Goal: Task Accomplishment & Management: Manage account settings

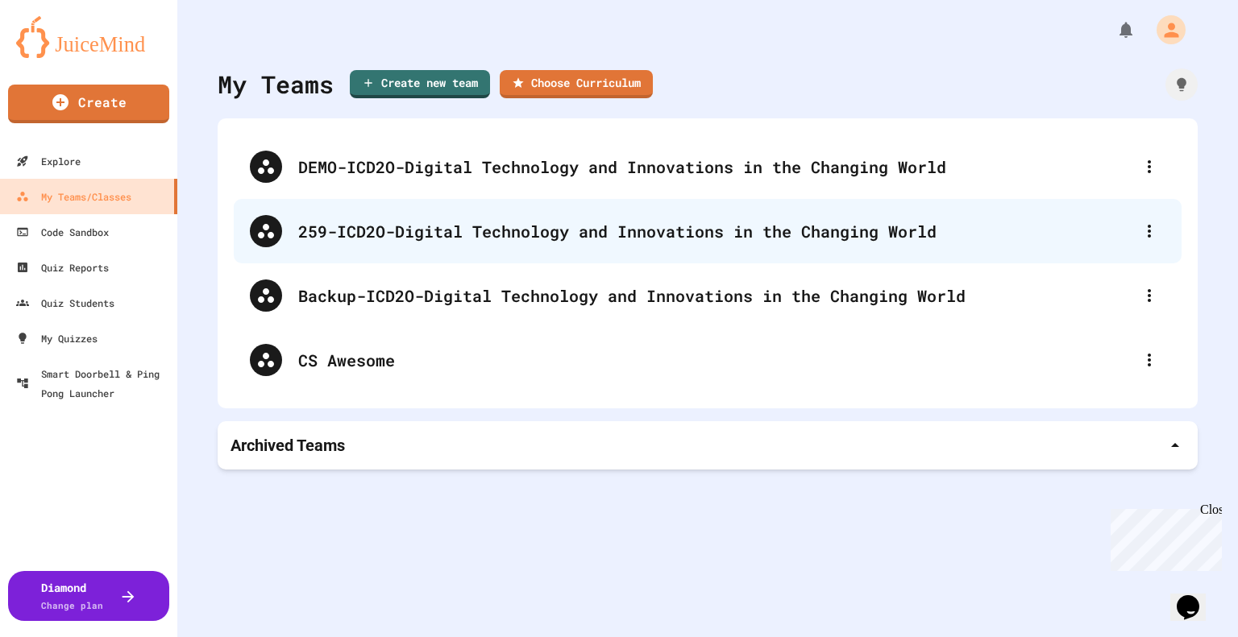
click at [534, 228] on div "259-ICD2O-Digital Technology and Innovations in the Changing World" at bounding box center [715, 231] width 835 height 24
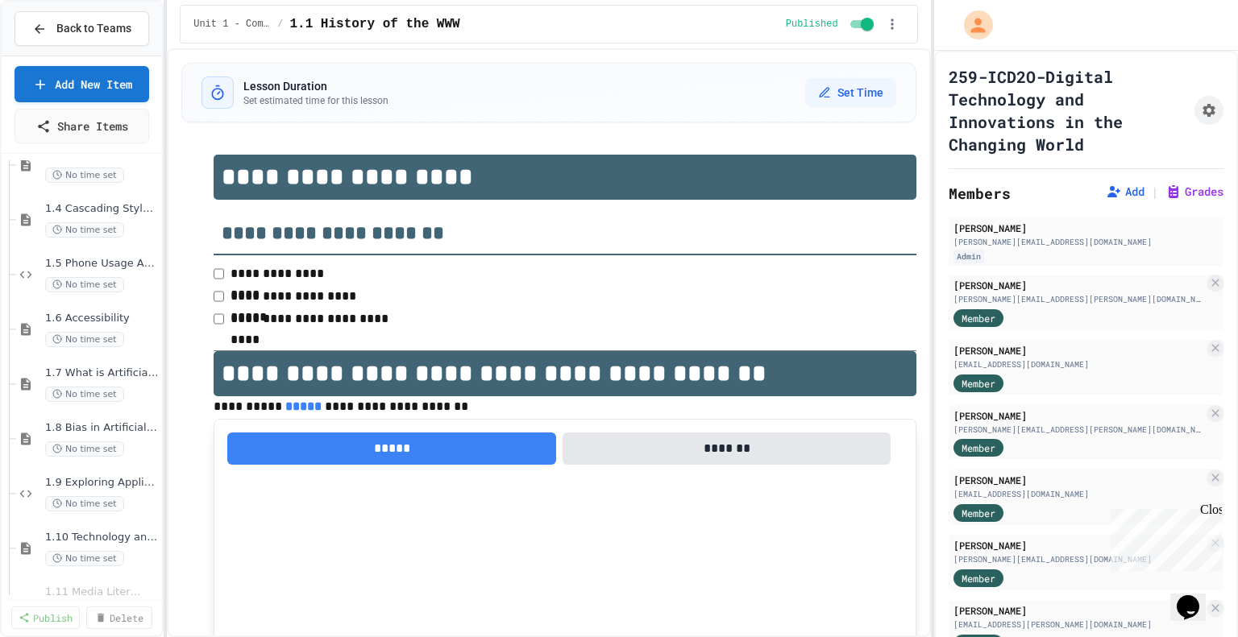
scroll to position [168, 0]
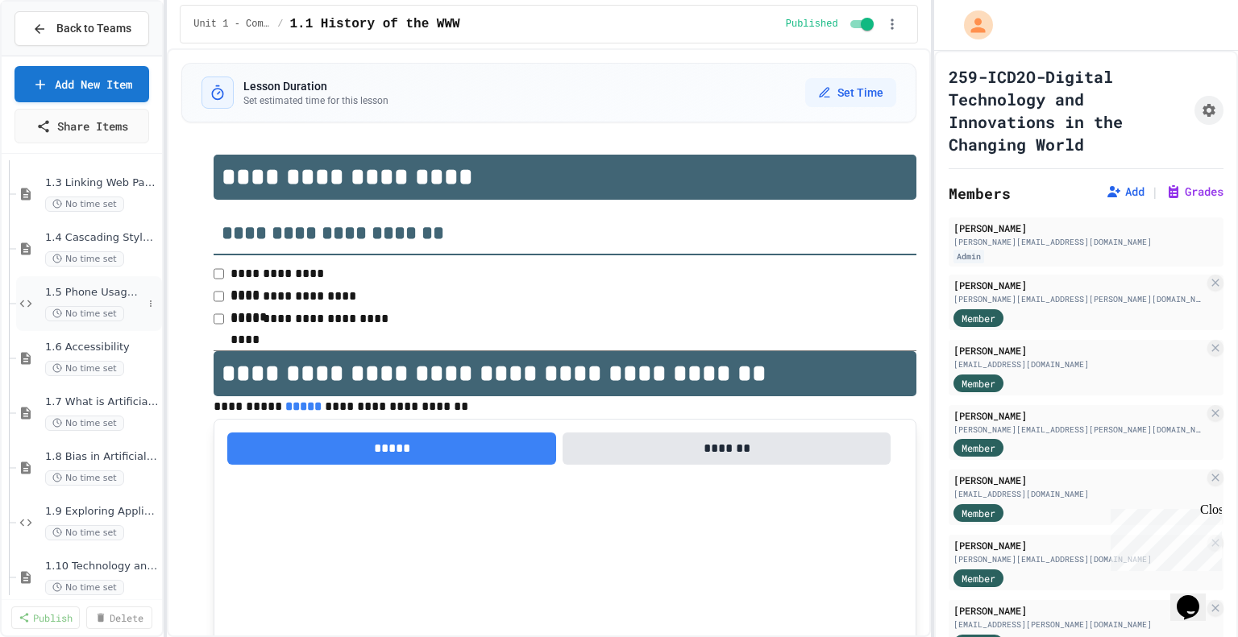
click at [102, 286] on span "1.5 Phone Usage Assignment" at bounding box center [93, 293] width 97 height 14
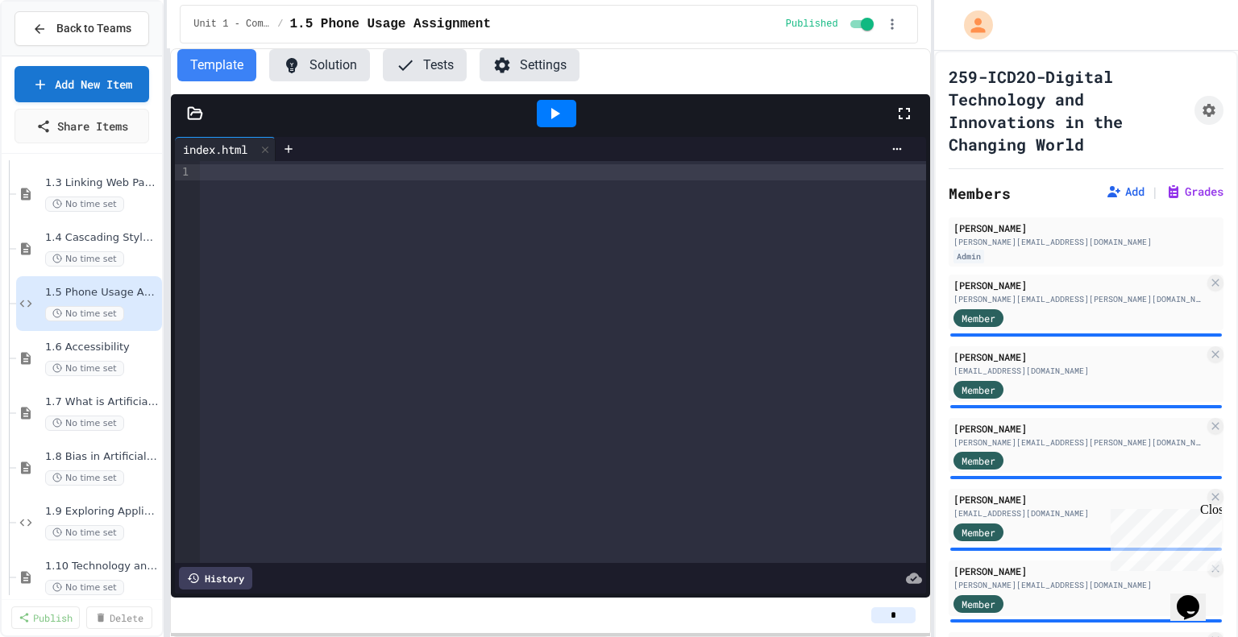
click at [612, 300] on div at bounding box center [563, 362] width 726 height 402
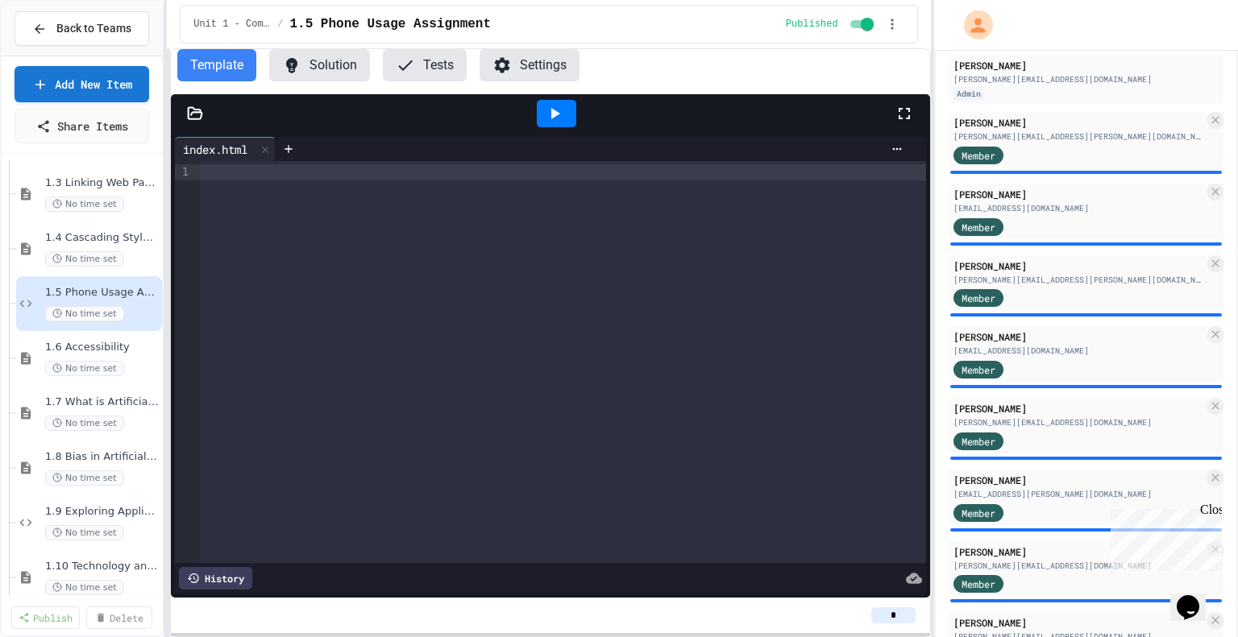
scroll to position [168, 0]
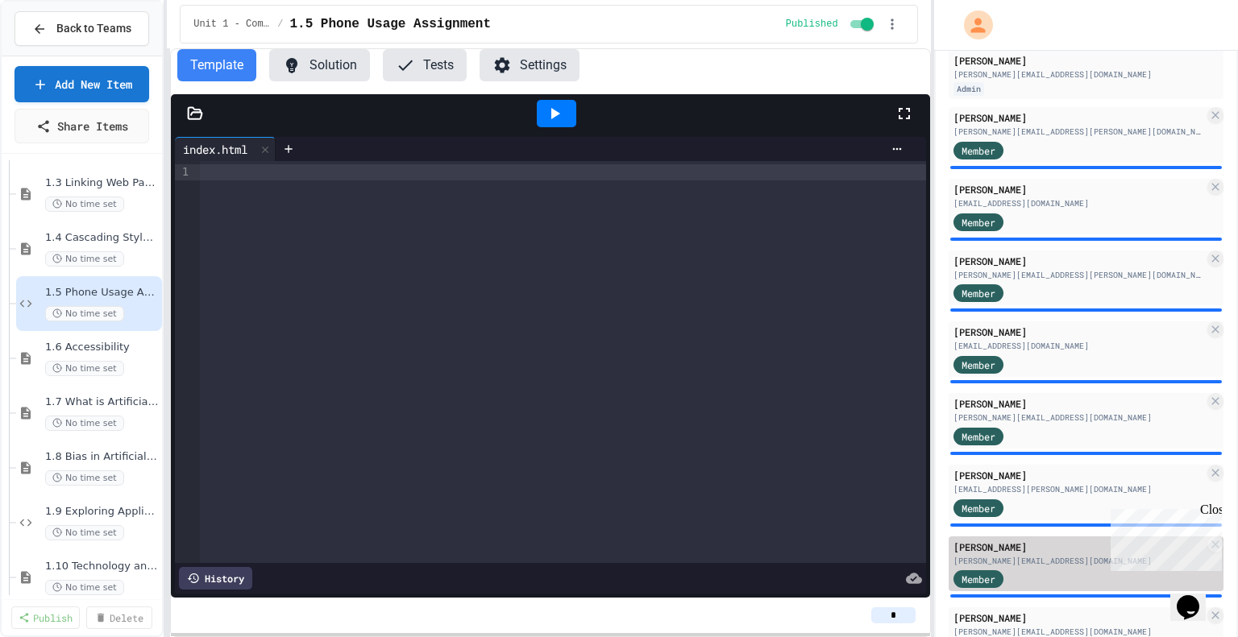
click at [1048, 553] on div "[PERSON_NAME]" at bounding box center [1078, 547] width 251 height 15
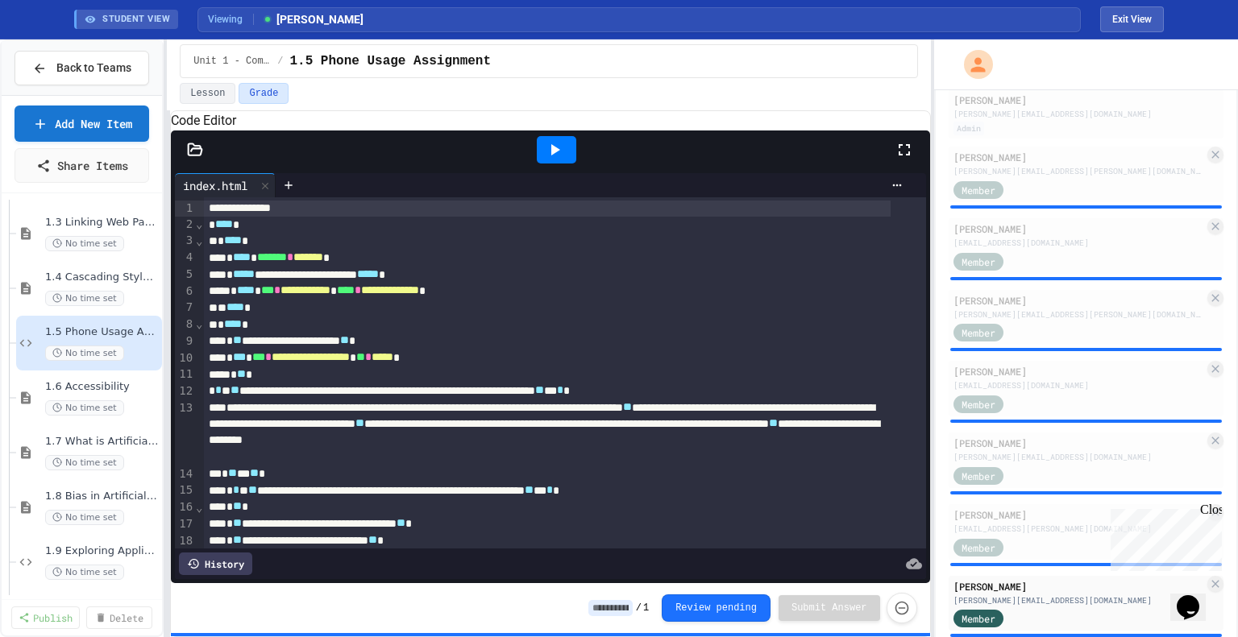
click at [561, 160] on icon at bounding box center [554, 149] width 19 height 19
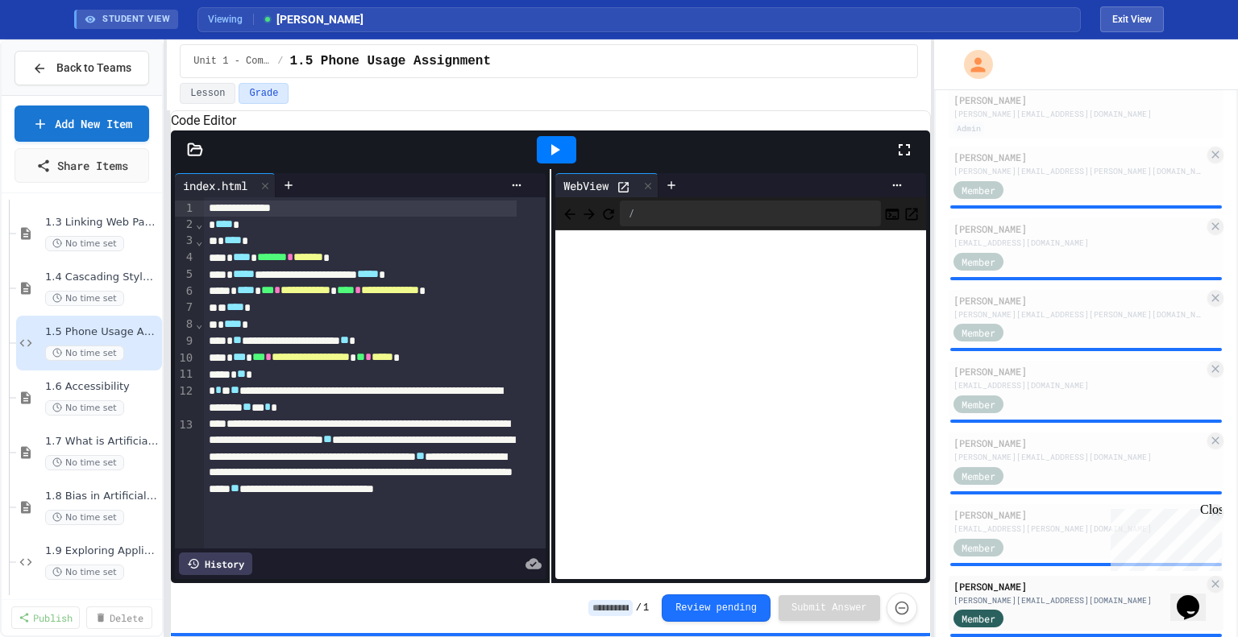
click at [902, 160] on icon at bounding box center [903, 149] width 19 height 19
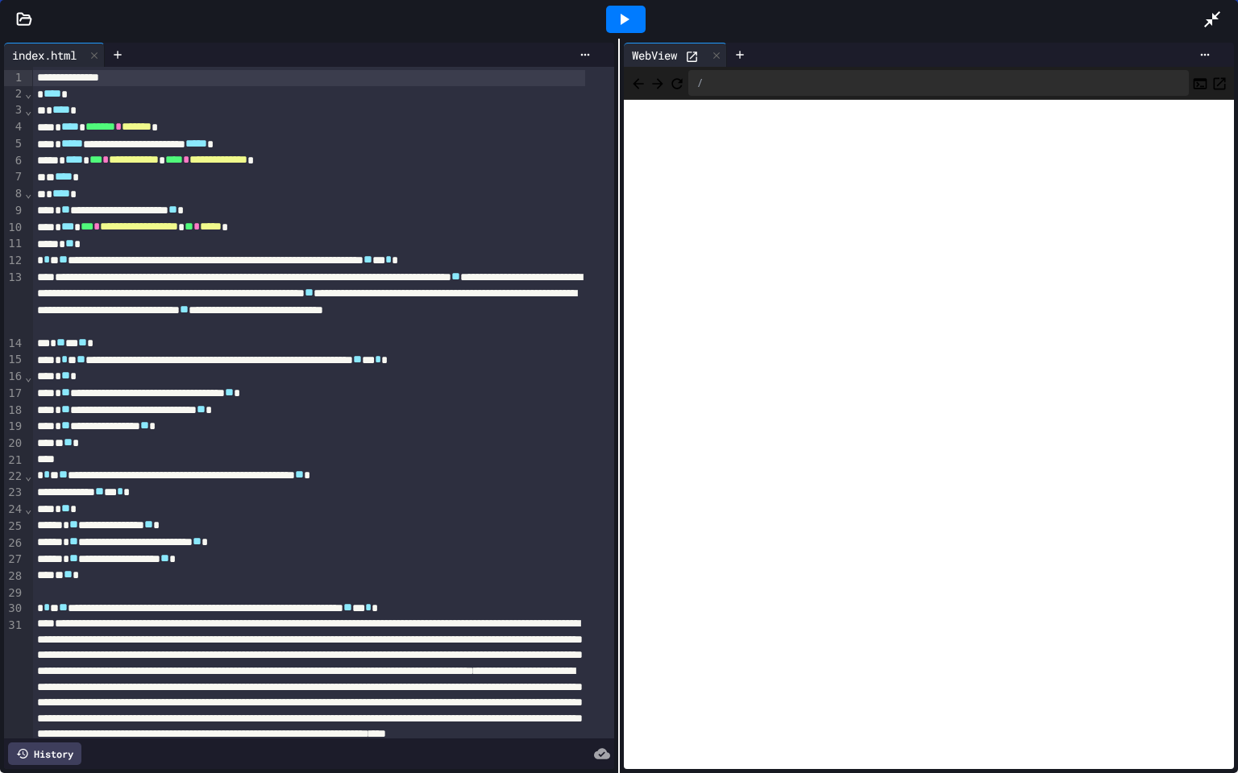
click at [1213, 19] on icon at bounding box center [1212, 19] width 16 height 16
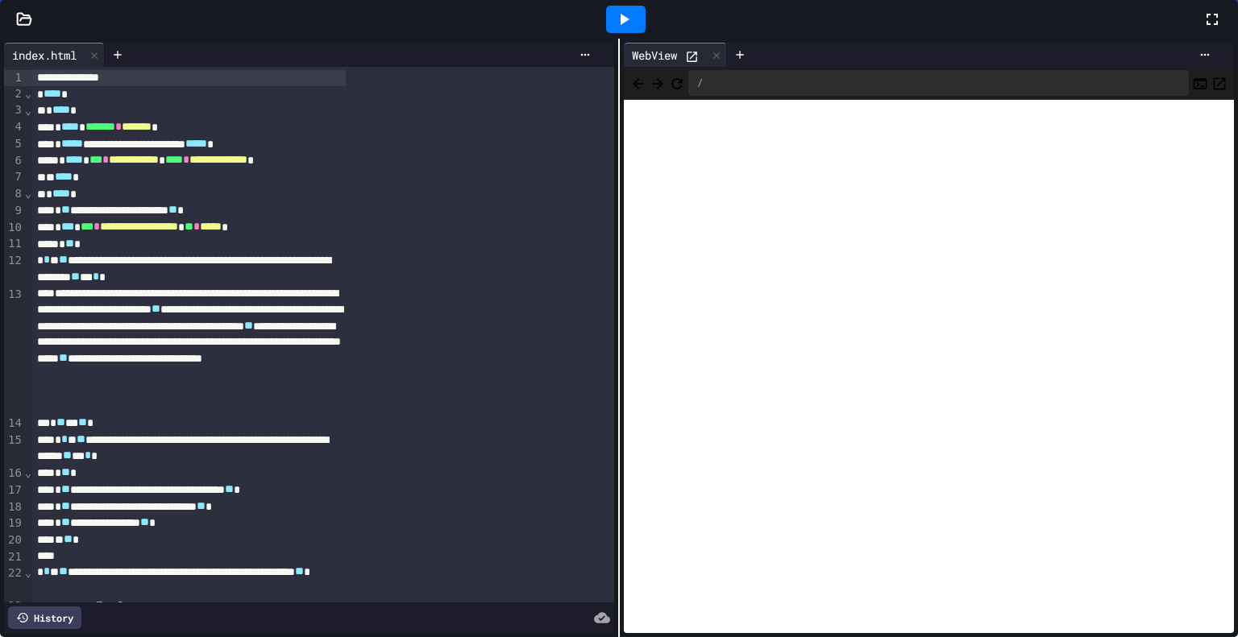
scroll to position [834, 0]
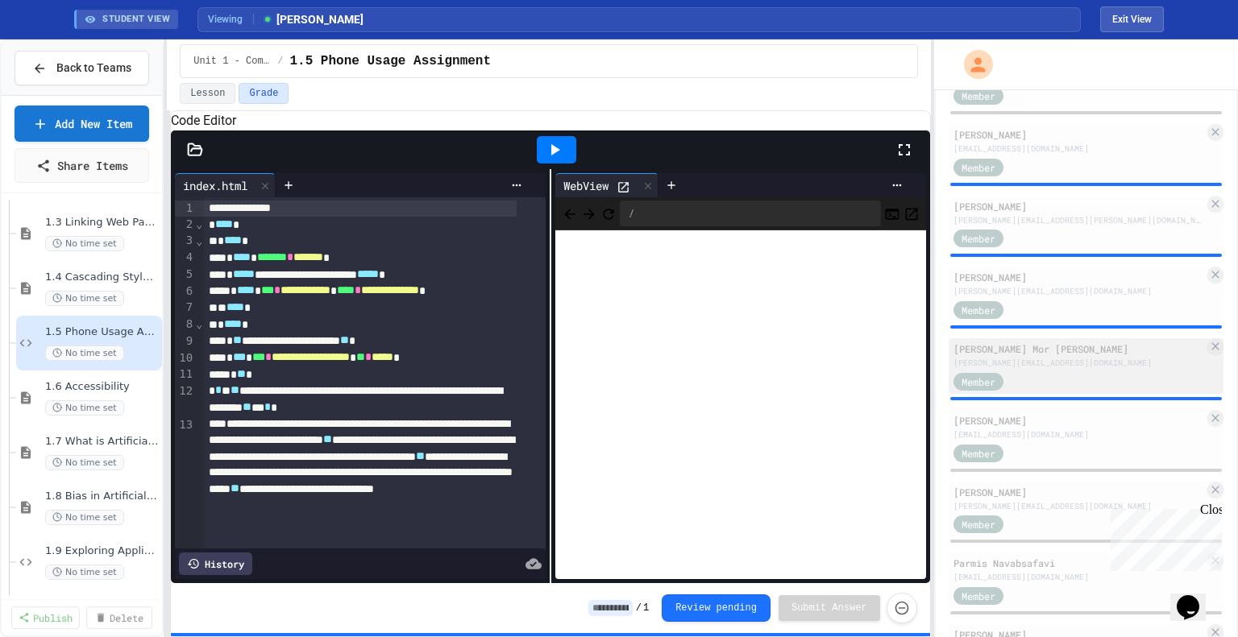
click at [1043, 369] on div "[PERSON_NAME][EMAIL_ADDRESS][DOMAIN_NAME]" at bounding box center [1078, 363] width 251 height 12
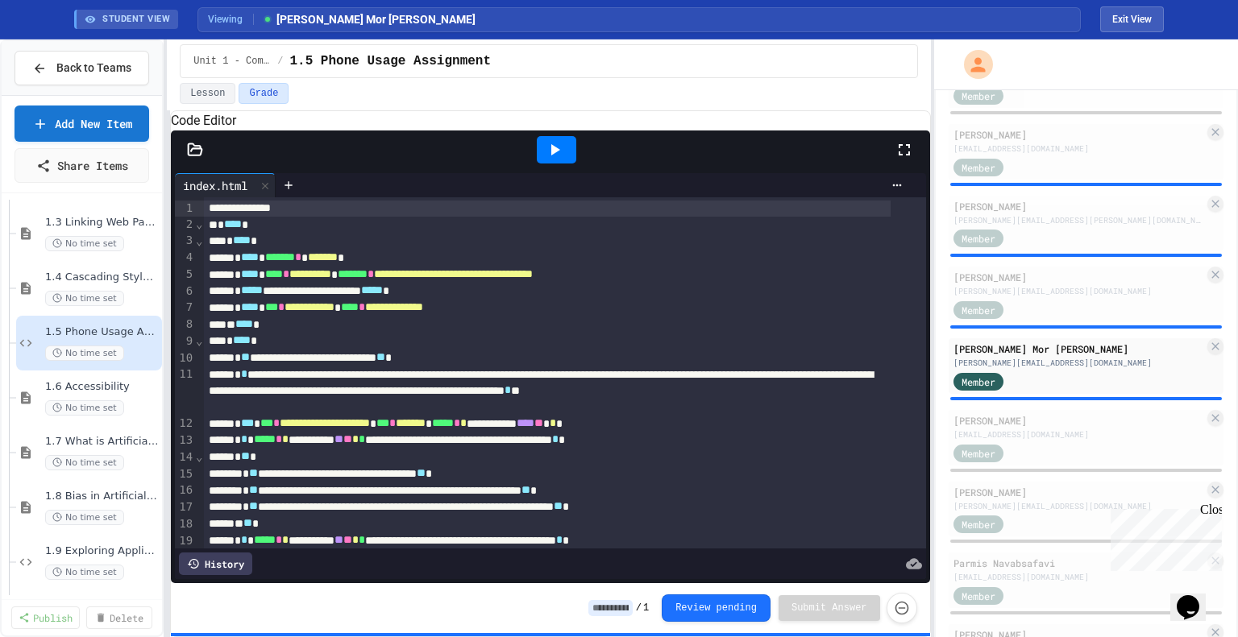
click at [905, 160] on icon at bounding box center [903, 149] width 19 height 19
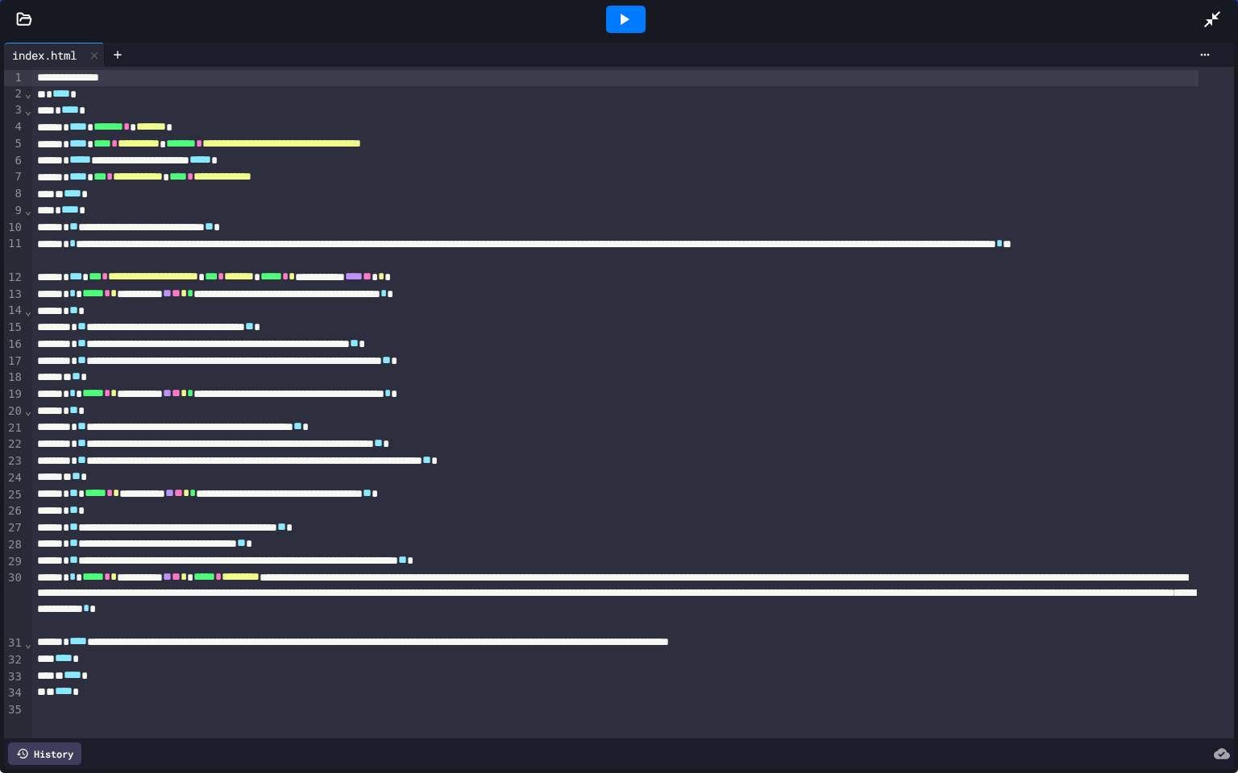
click at [27, 24] on icon at bounding box center [25, 18] width 14 height 11
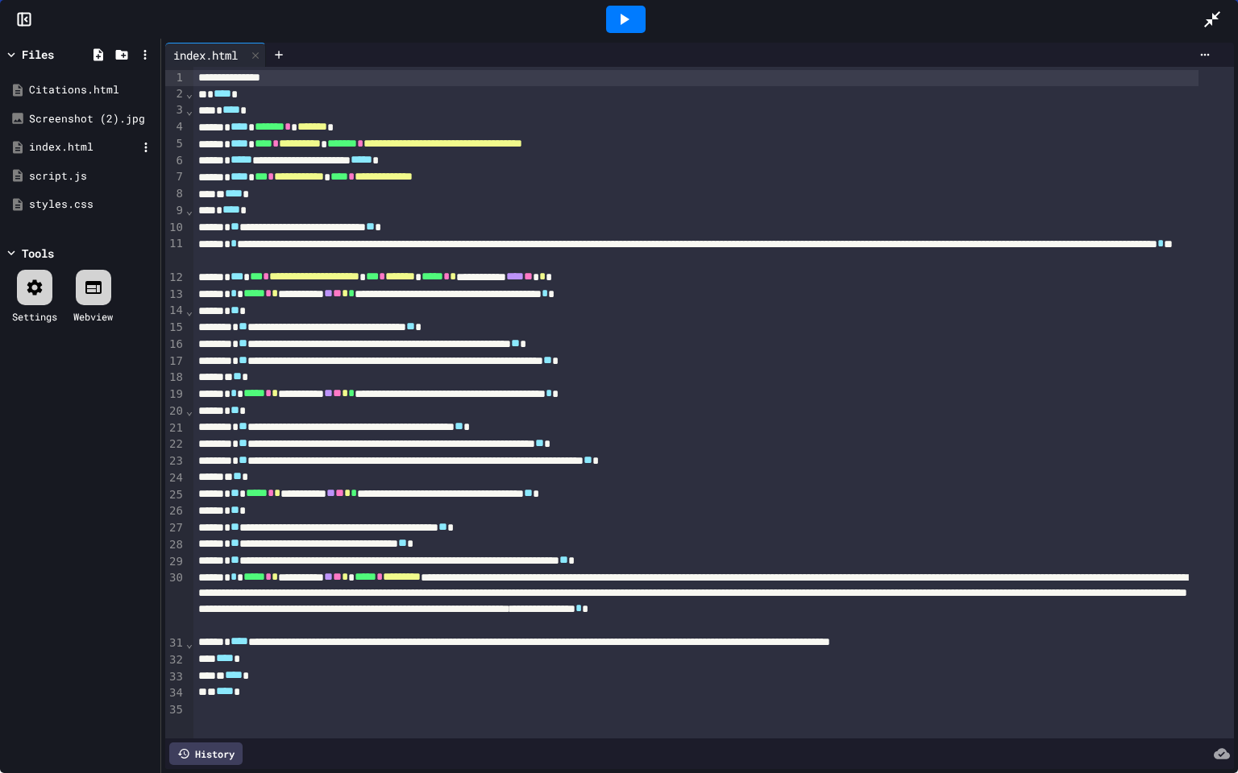
click at [85, 147] on div "index.html" at bounding box center [83, 147] width 108 height 16
click at [60, 151] on div "index.html" at bounding box center [83, 147] width 108 height 16
click at [70, 172] on div "script.js" at bounding box center [83, 176] width 108 height 16
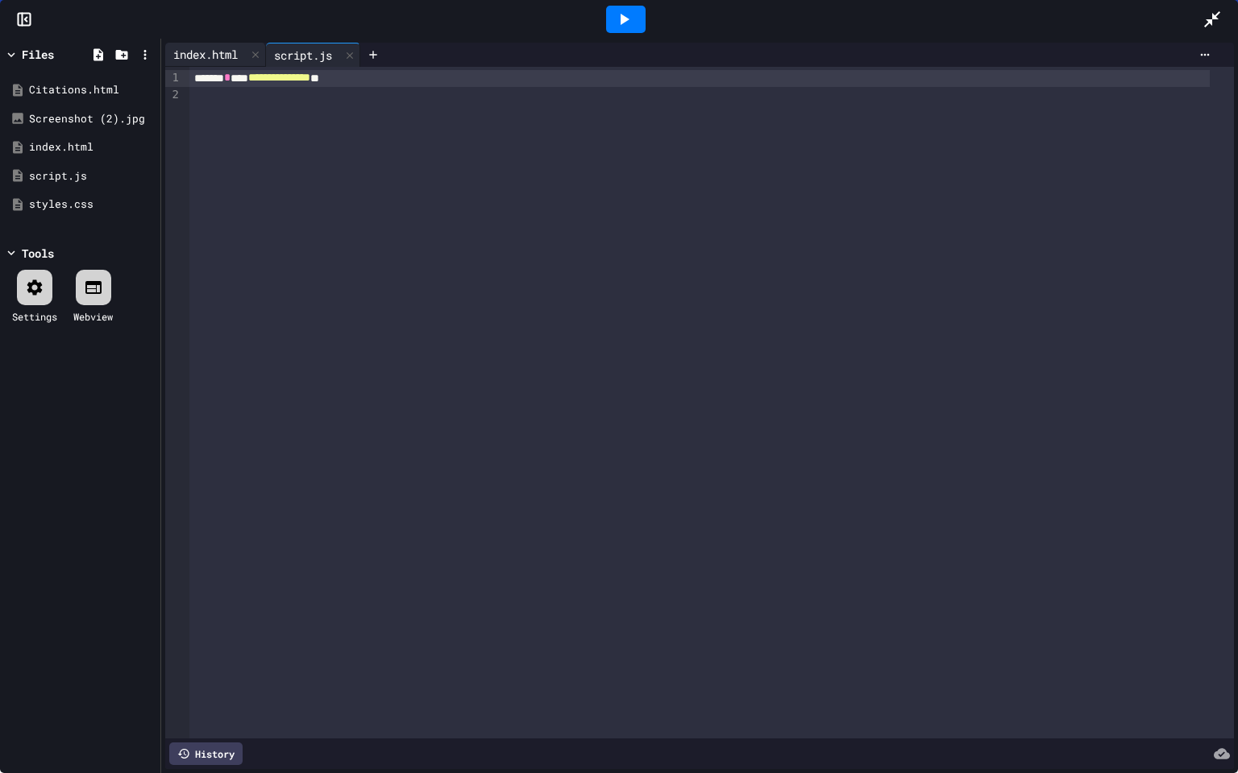
click at [209, 51] on div "index.html" at bounding box center [205, 54] width 81 height 17
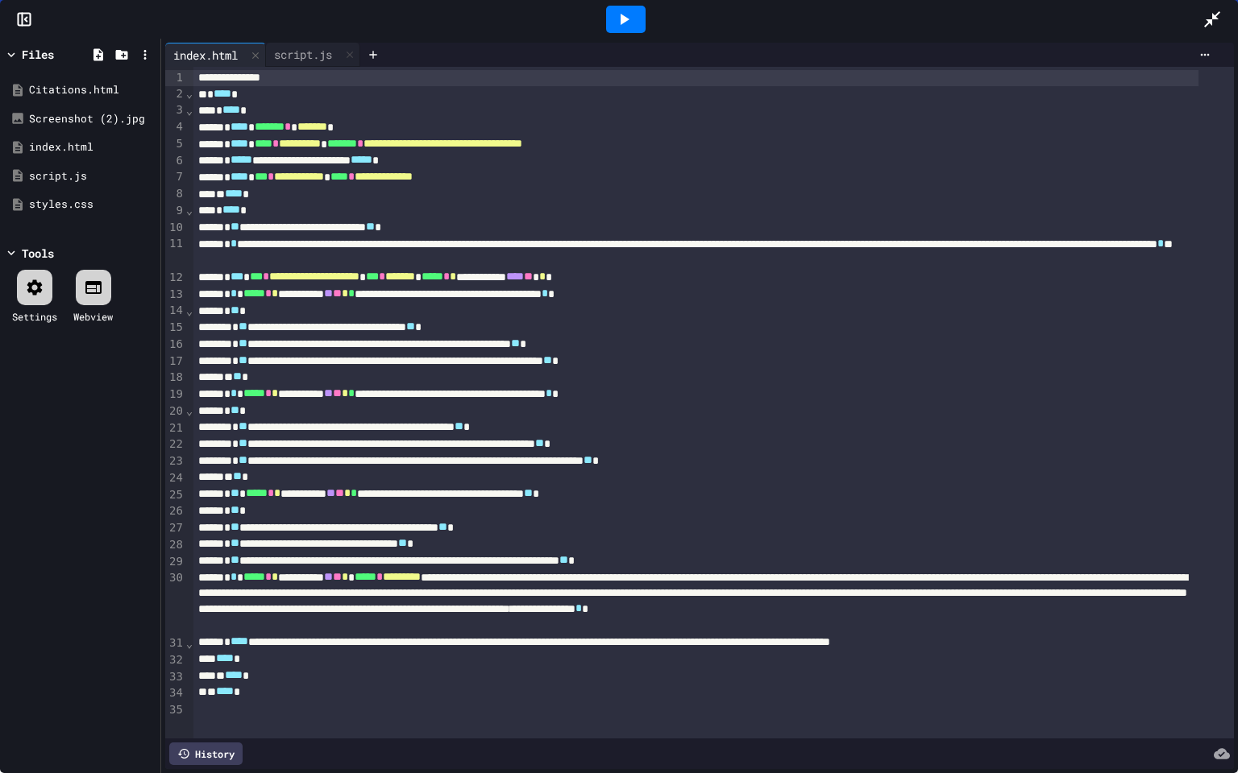
click at [636, 23] on div at bounding box center [625, 19] width 39 height 27
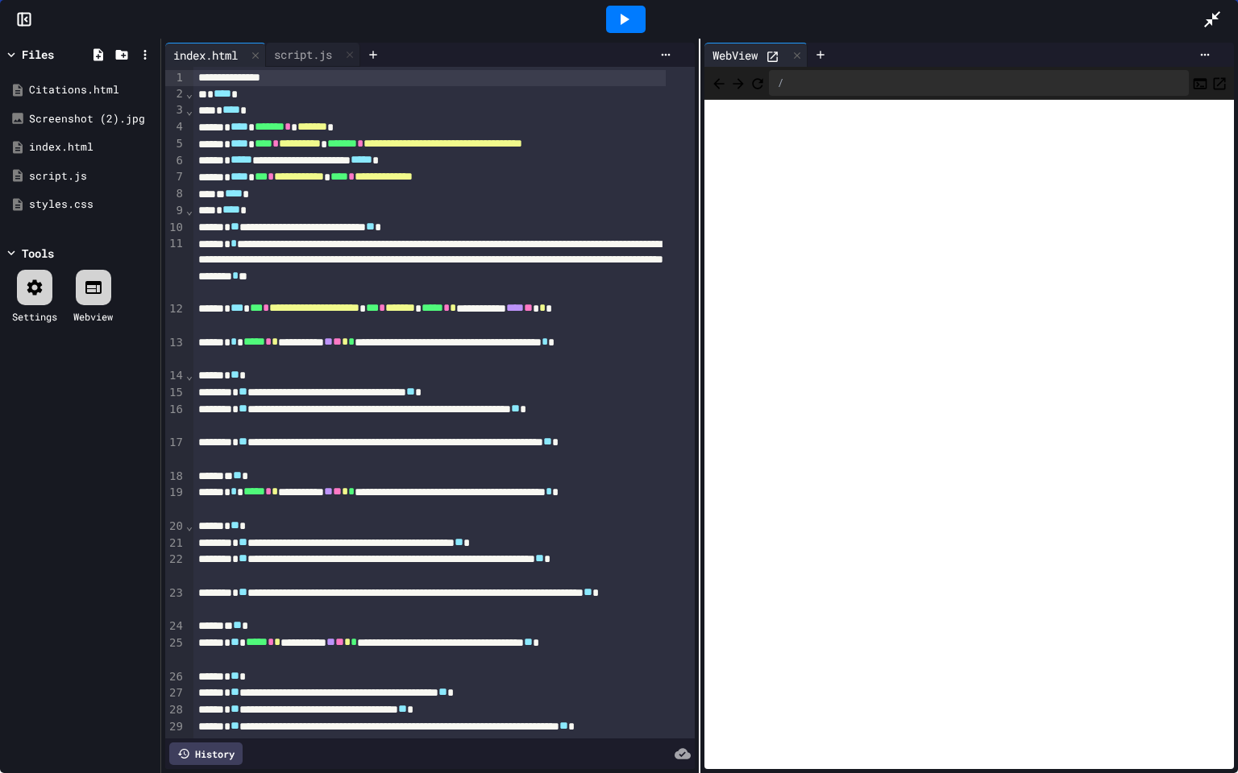
click at [770, 54] on icon at bounding box center [772, 57] width 10 height 10
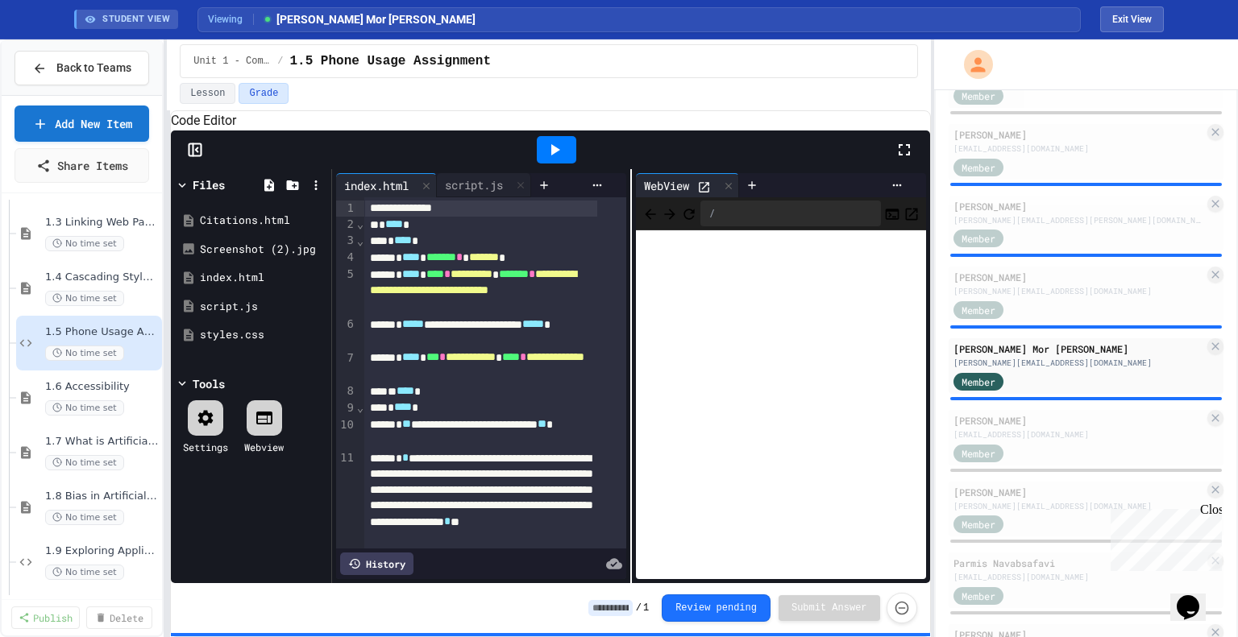
click at [909, 155] on icon at bounding box center [903, 149] width 11 height 11
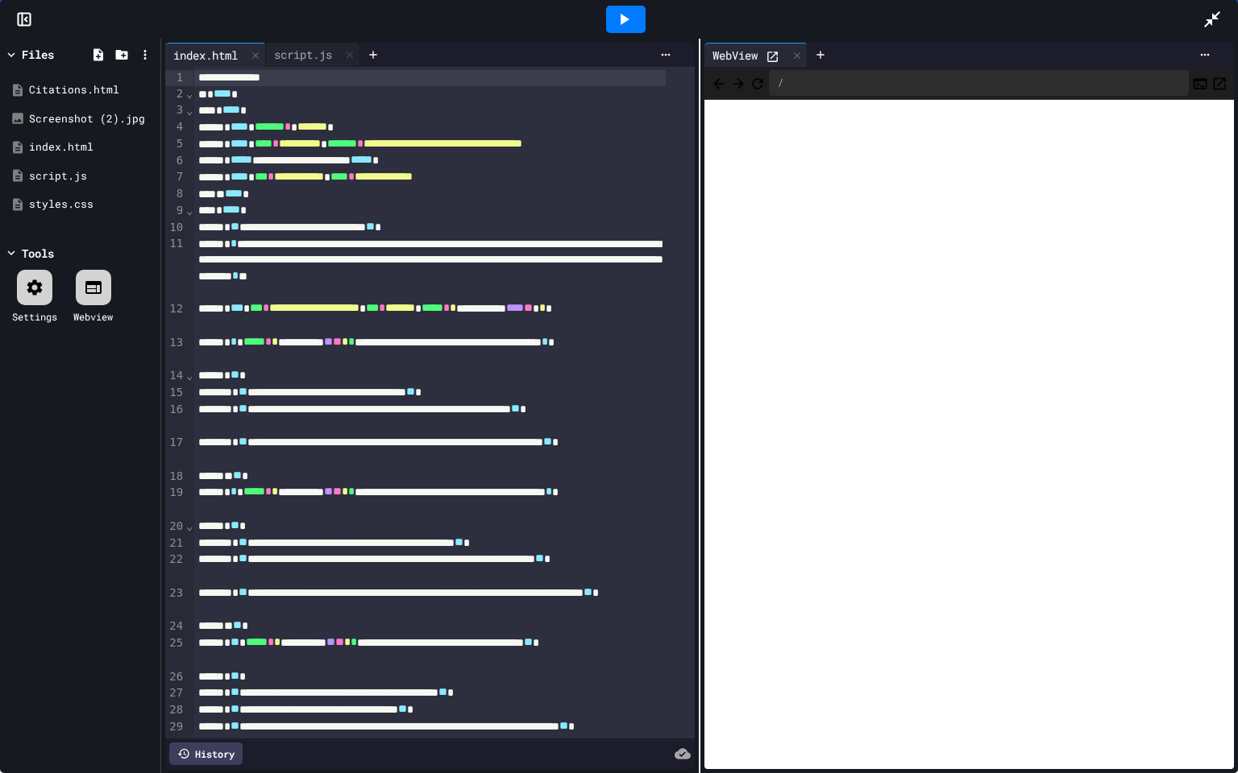
click at [1207, 23] on icon at bounding box center [1211, 19] width 19 height 19
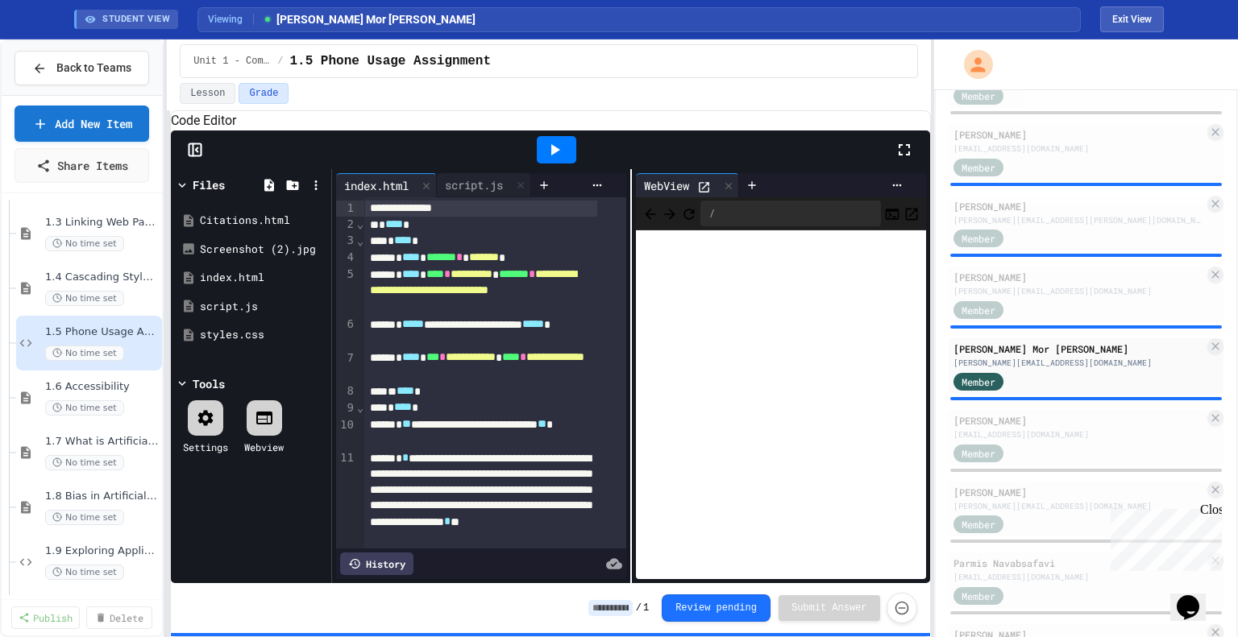
click at [699, 194] on icon at bounding box center [704, 187] width 14 height 14
